Goal: Task Accomplishment & Management: Manage account settings

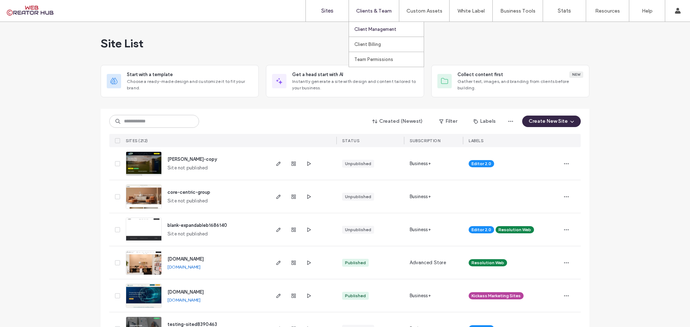
click at [370, 29] on label "Client Management" at bounding box center [375, 29] width 42 height 5
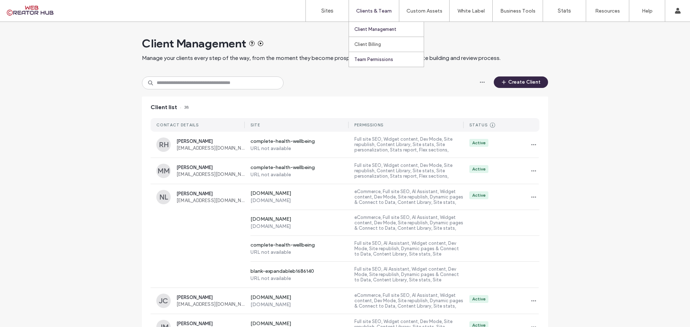
click at [374, 58] on label "Team Permissions" at bounding box center [373, 59] width 39 height 5
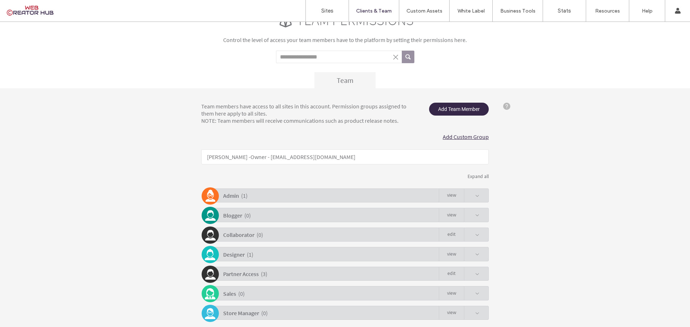
scroll to position [52, 0]
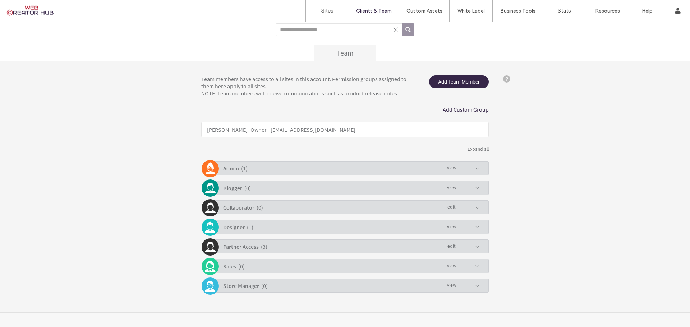
click at [472, 247] on span at bounding box center [471, 247] width 15 height 14
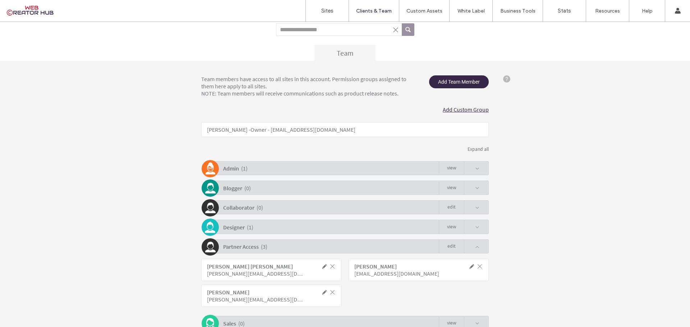
click at [475, 247] on span at bounding box center [477, 247] width 4 height 4
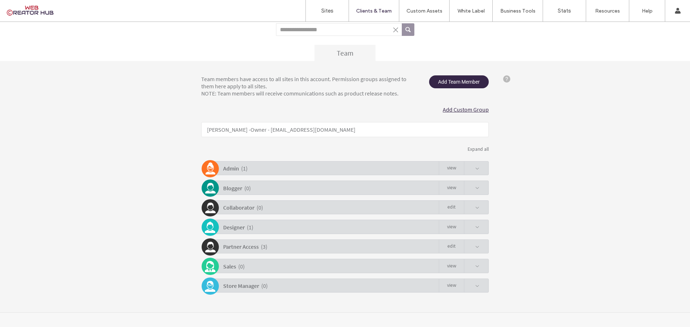
click at [478, 231] on div "Designer ( 1 ) view" at bounding box center [347, 227] width 284 height 14
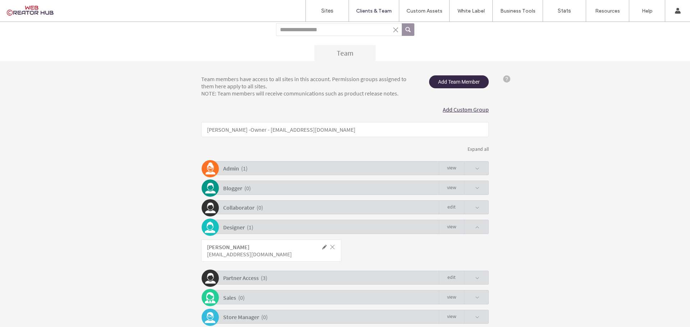
click at [478, 231] on div "Designer ( 1 ) view" at bounding box center [347, 227] width 284 height 14
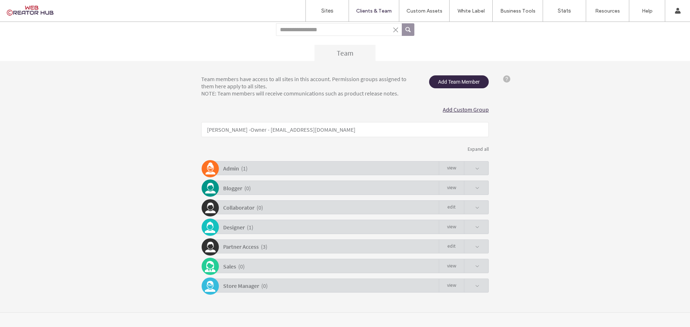
click at [477, 224] on span at bounding box center [471, 227] width 15 height 14
